Goal: Task Accomplishment & Management: Manage account settings

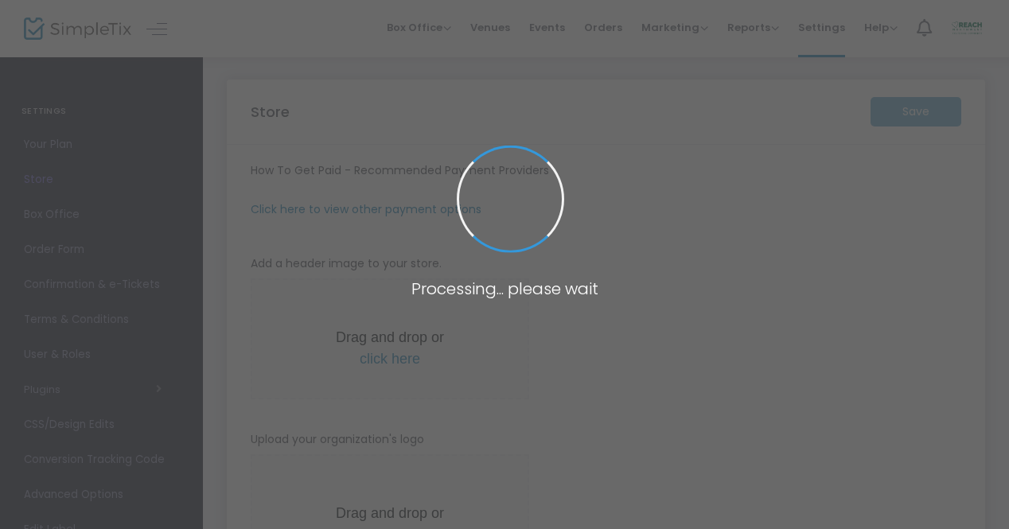
type input "https://reach-northwest"
type input "[PERSON_NAME][EMAIL_ADDRESS][DOMAIN_NAME]"
radio input "false"
radio input "true"
type input "REACH Northwest"
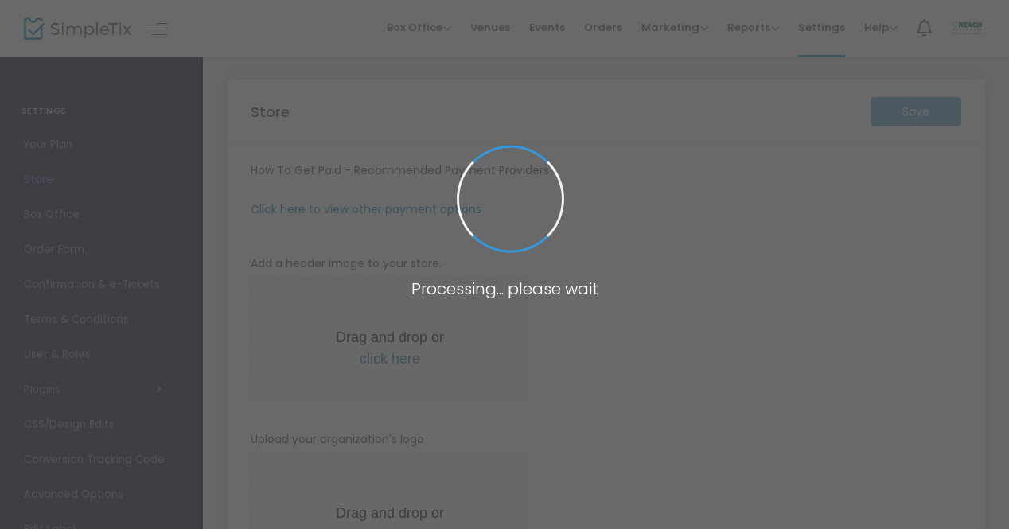
type input "503-476-1362"
type input "connect@reachnw.org"
type input "www.facebook.com/ReachNorthwest"
type input "reachnworegon"
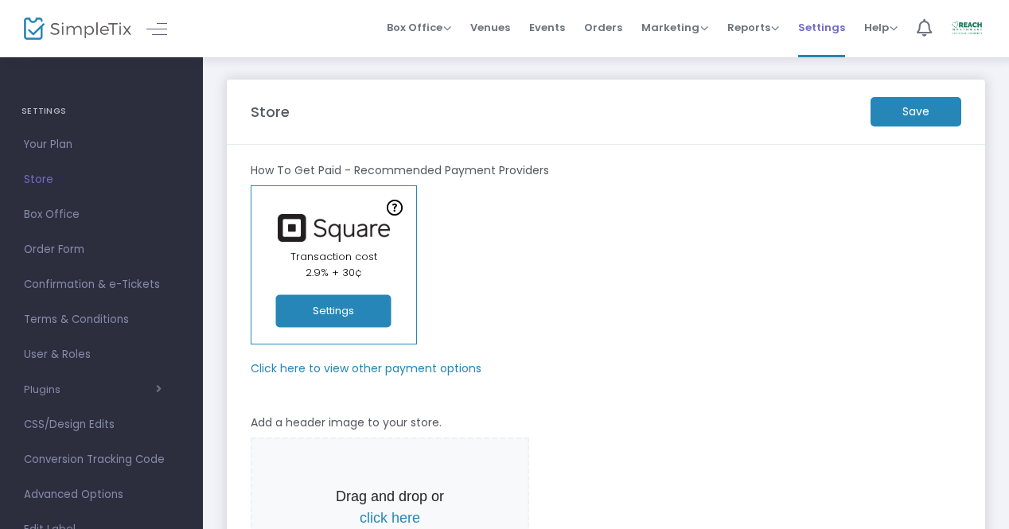
click at [826, 31] on span "Settings" at bounding box center [821, 27] width 47 height 41
